Goal: Information Seeking & Learning: Find specific fact

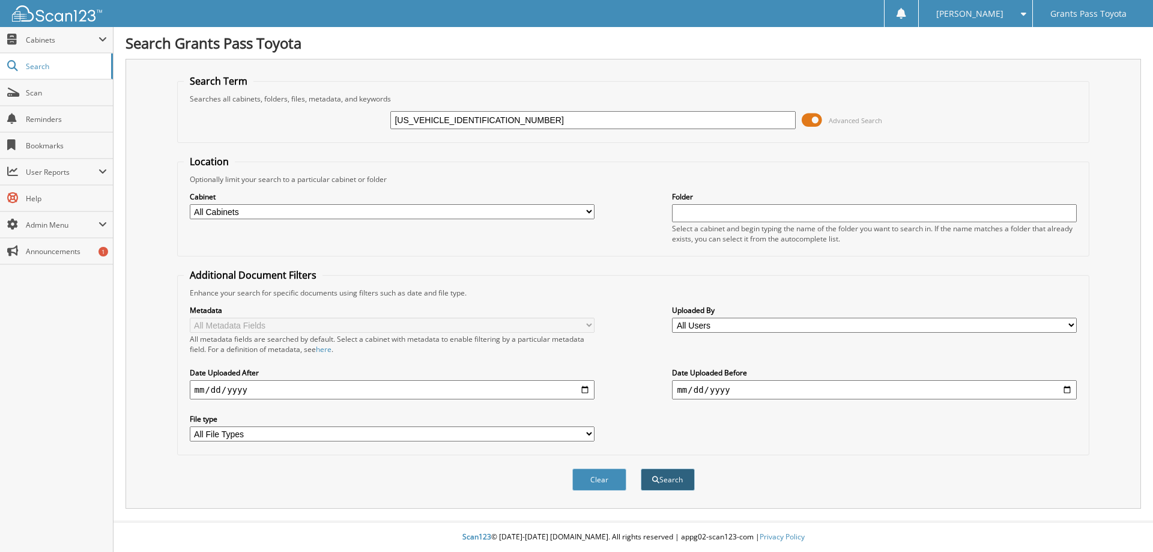
type input "[US_VEHICLE_IDENTIFICATION_NUMBER]"
click at [673, 478] on button "Search" at bounding box center [668, 480] width 54 height 22
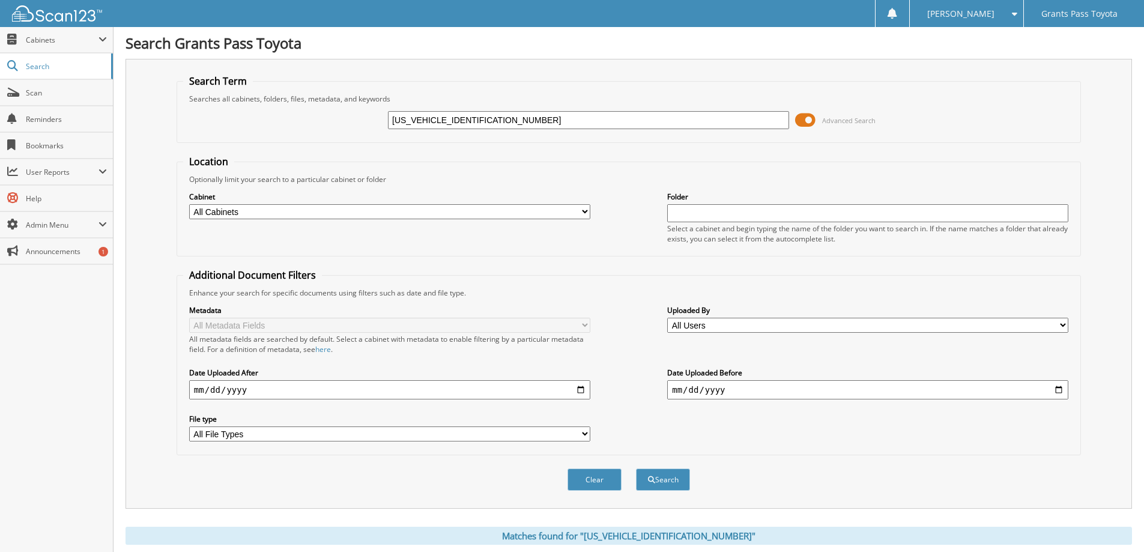
click at [803, 120] on span at bounding box center [805, 120] width 20 height 18
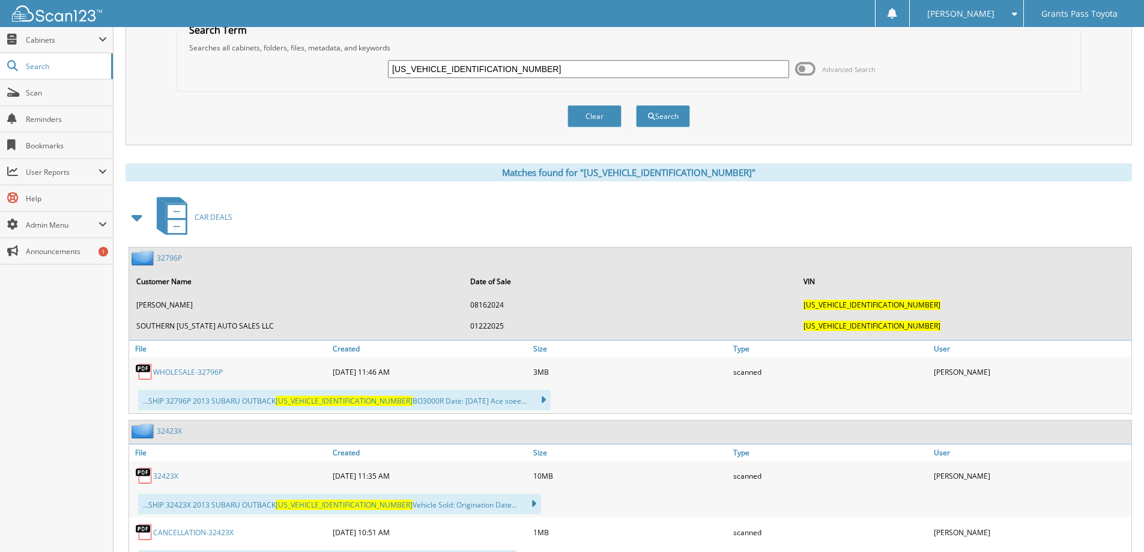
scroll to position [120, 0]
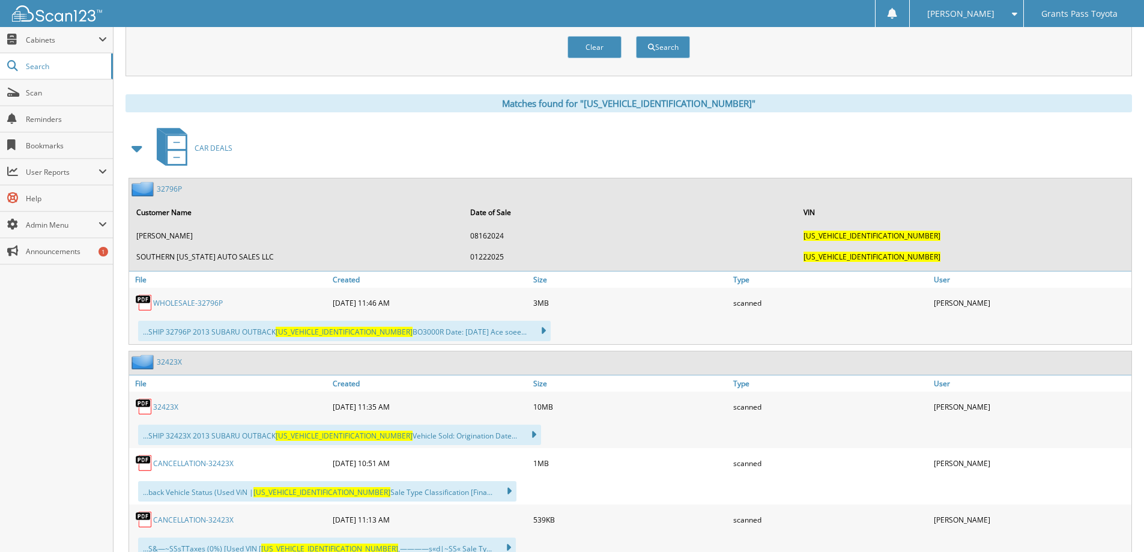
click at [213, 304] on link "WHOLESALE-32796P" at bounding box center [188, 303] width 70 height 10
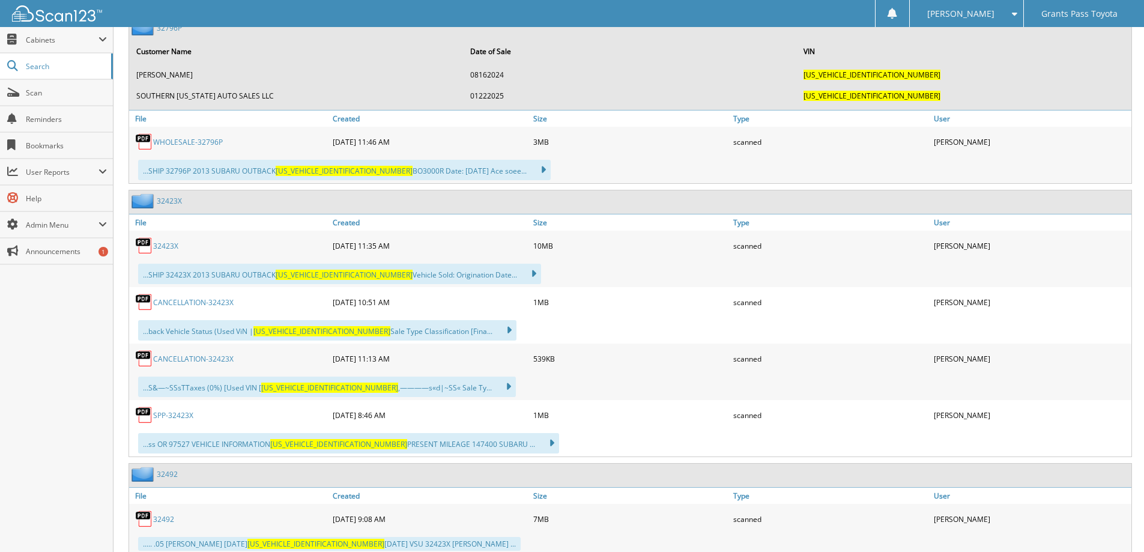
scroll to position [300, 0]
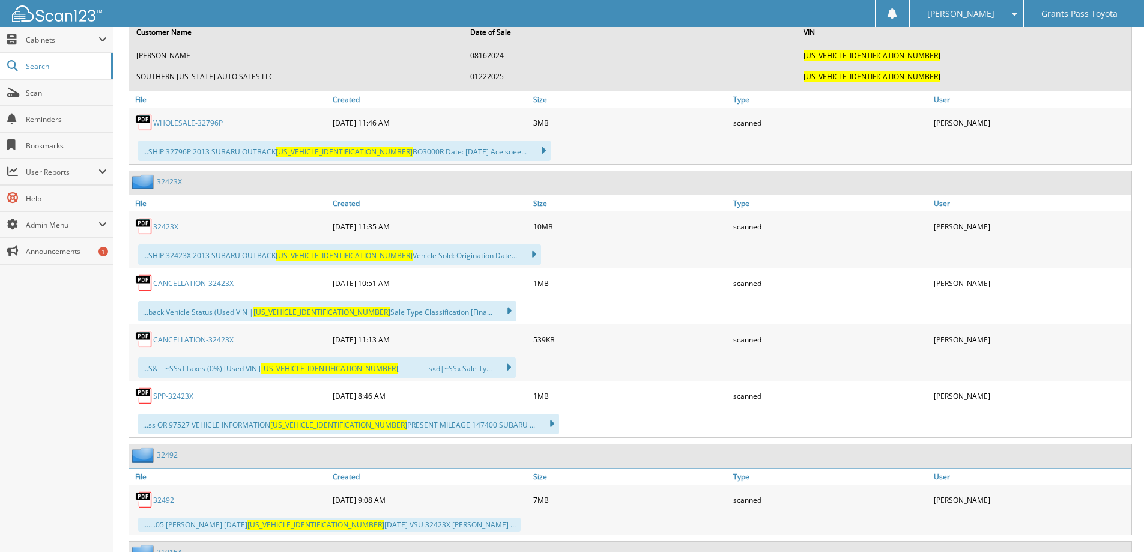
click at [217, 284] on link "CANCELLATION-32423X" at bounding box center [193, 283] width 81 height 10
click at [218, 341] on link "CANCELLATION-32423X" at bounding box center [193, 340] width 81 height 10
click at [185, 397] on link "SPP-32423X" at bounding box center [173, 396] width 40 height 10
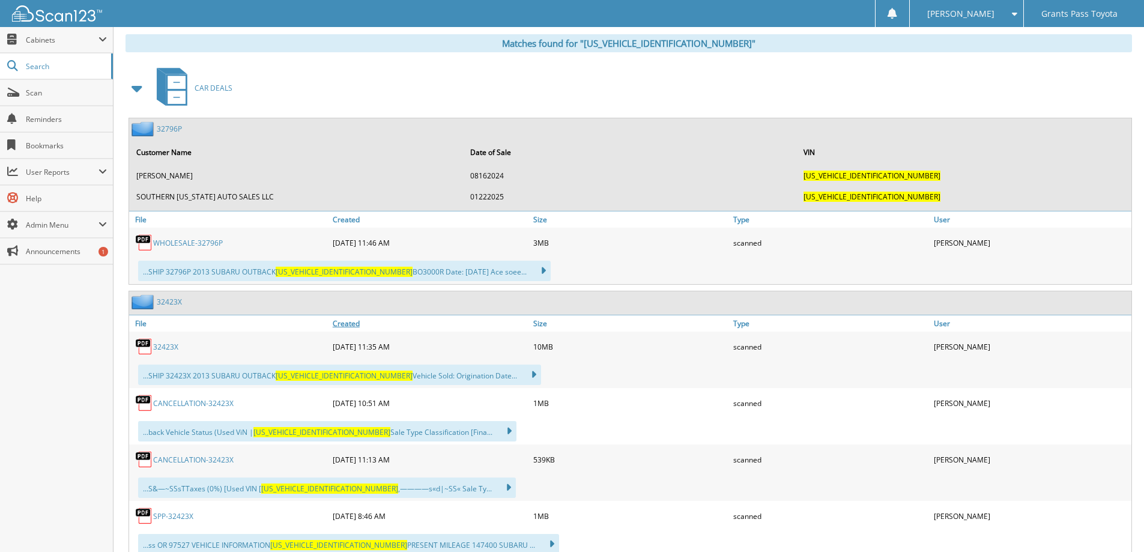
scroll to position [0, 0]
